Goal: Task Accomplishment & Management: Manage account settings

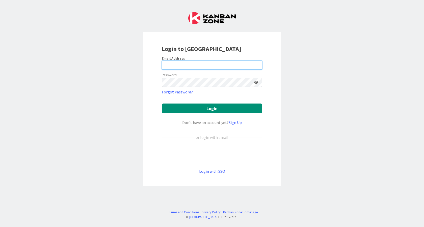
click at [190, 69] on input "email" at bounding box center [212, 65] width 100 height 9
type input "[EMAIL_ADDRESS][DOMAIN_NAME]"
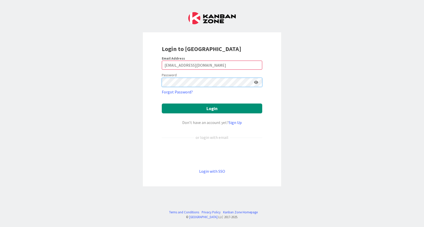
click at [162, 103] on button "Login" at bounding box center [212, 108] width 100 height 10
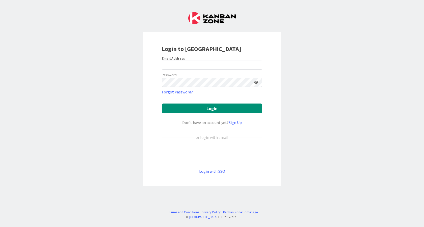
click at [412, 15] on div "Login to Kanban Zone Email Address Password Forgot Password? Login Don’t have a…" at bounding box center [212, 113] width 424 height 227
click at [299, 16] on div "Login to Kanban Zone Email Address Password Forgot Password? Login Don’t have a…" at bounding box center [212, 113] width 424 height 227
click at [189, 66] on input "email" at bounding box center [212, 65] width 100 height 9
type input "[EMAIL_ADDRESS][DOMAIN_NAME]"
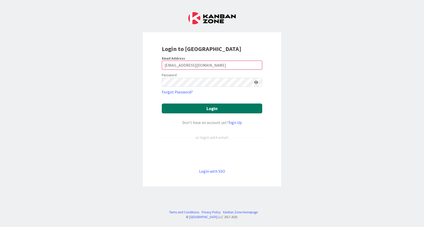
click at [233, 105] on button "Login" at bounding box center [212, 108] width 100 height 10
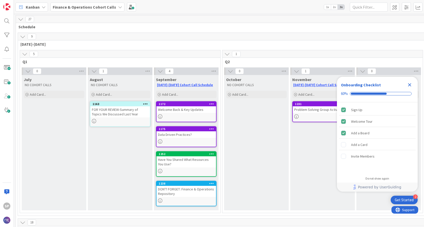
click at [411, 81] on div "Close Checklist" at bounding box center [410, 85] width 8 height 8
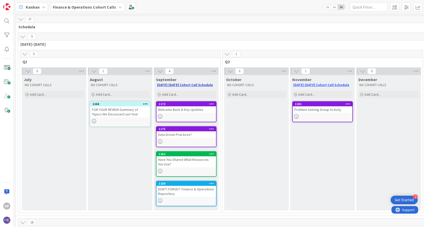
click at [190, 85] on link "[DATE]-[DATE] Cohort Call Schedule" at bounding box center [185, 85] width 56 height 4
click at [212, 104] on icon at bounding box center [211, 104] width 5 height 4
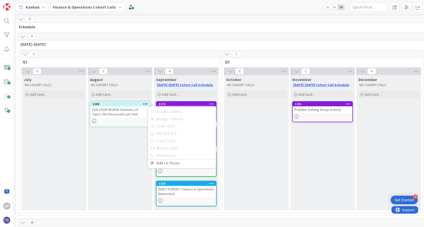
click at [212, 104] on icon at bounding box center [211, 104] width 5 height 4
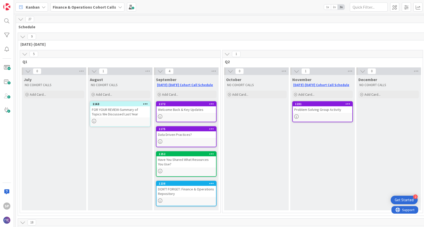
click at [212, 128] on icon at bounding box center [211, 129] width 5 height 4
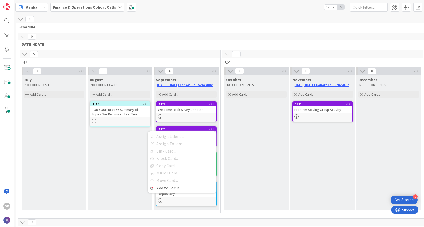
click at [212, 128] on icon at bounding box center [211, 129] width 5 height 4
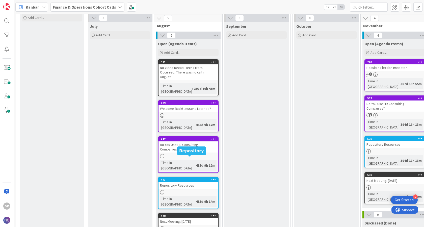
scroll to position [227, 0]
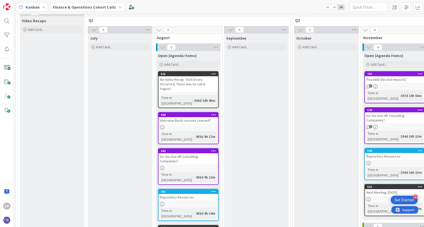
click at [118, 9] on icon at bounding box center [120, 7] width 4 height 4
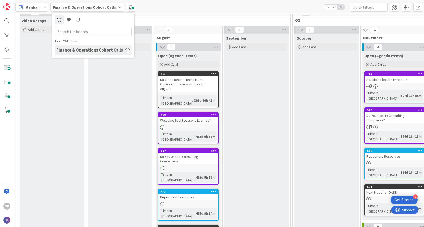
click at [118, 9] on icon at bounding box center [120, 7] width 4 height 4
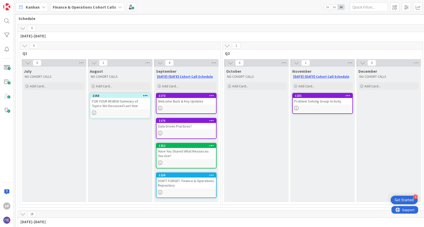
scroll to position [0, 0]
